Goal: Contribute content

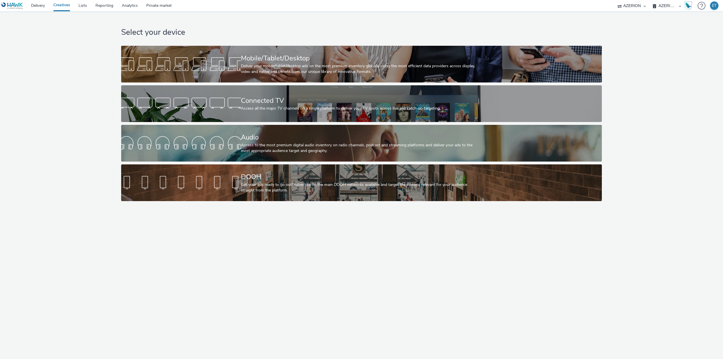
select select "79162ed7-0017-4339-93b0-3399b708648f"
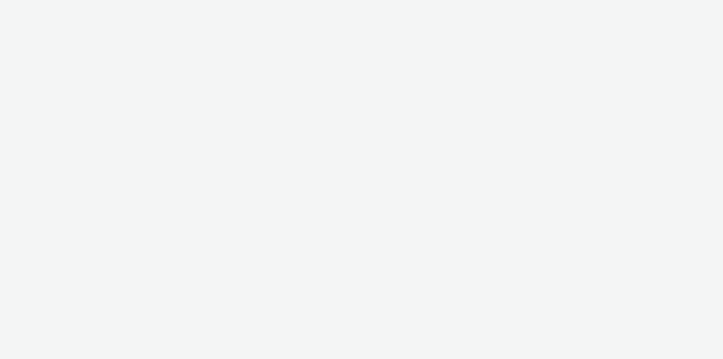
select select "79162ed7-0017-4339-93b0-3399b708648f"
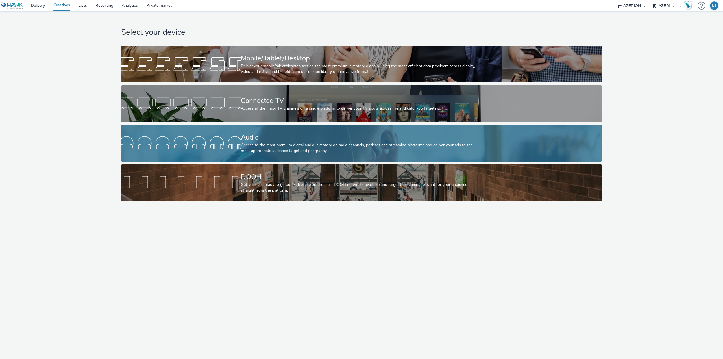
click at [274, 145] on div "Access to the most premium digital audio inventory on radio channels, podcast a…" at bounding box center [360, 148] width 239 height 12
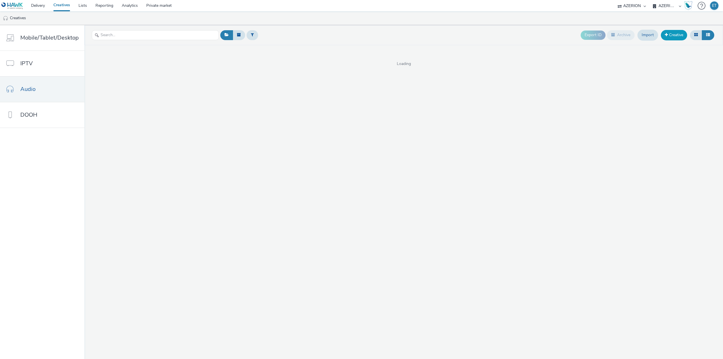
click at [671, 31] on link "Creative" at bounding box center [674, 35] width 26 height 10
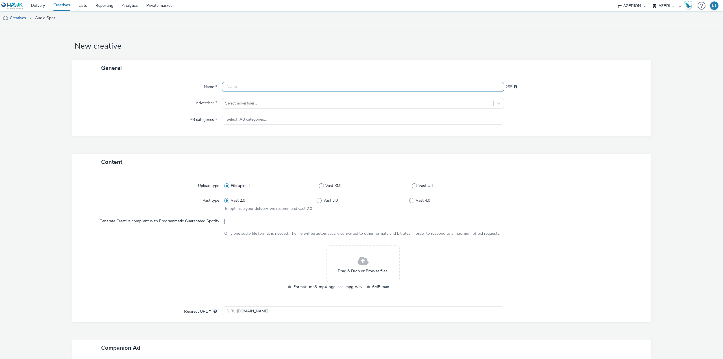
click at [296, 88] on input "text" at bounding box center [363, 87] width 282 height 10
type input "Columbia_Audio_14.10.2025"
click at [292, 103] on div at bounding box center [358, 103] width 266 height 7
type input "colum"
click at [294, 116] on li "C Columbia" at bounding box center [363, 119] width 282 height 19
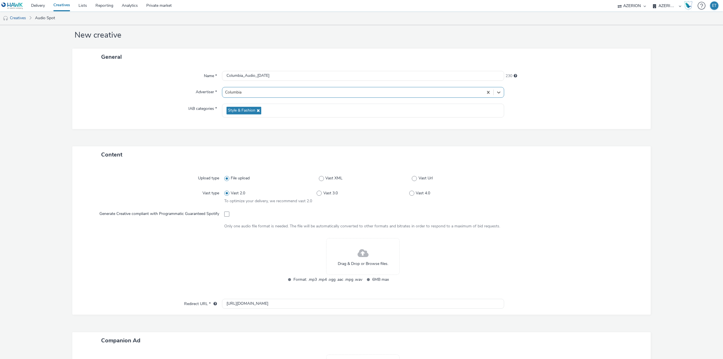
scroll to position [28, 0]
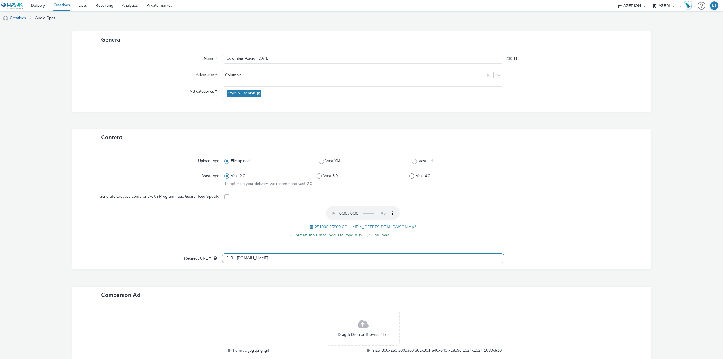
drag, startPoint x: 279, startPoint y: 258, endPoint x: 200, endPoint y: 257, distance: 78.6
click at [200, 257] on div "Redirect URL * http://columbiasportswear.fr" at bounding box center [361, 258] width 567 height 10
paste input "s://www.columbiasportswear.fr/"
type input "https://www.columbiasportswear.fr/"
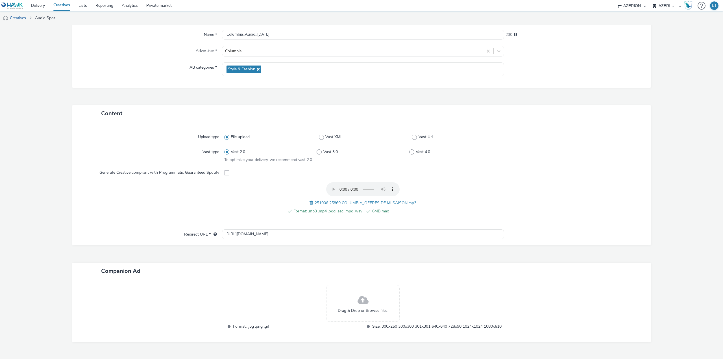
scroll to position [74, 0]
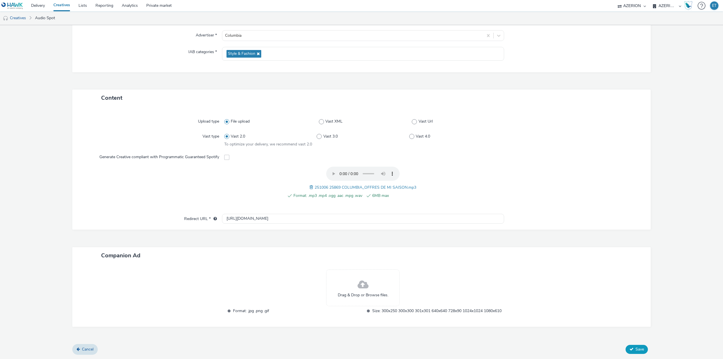
click at [642, 349] on button "Save" at bounding box center [637, 349] width 22 height 9
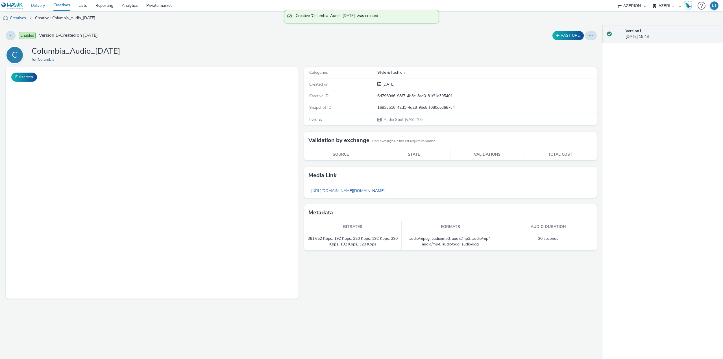
click at [38, 6] on link "Delivery" at bounding box center [38, 5] width 22 height 11
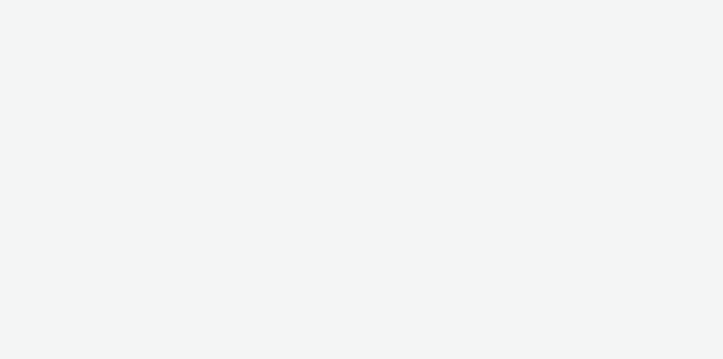
select select "79162ed7-0017-4339-93b0-3399b708648f"
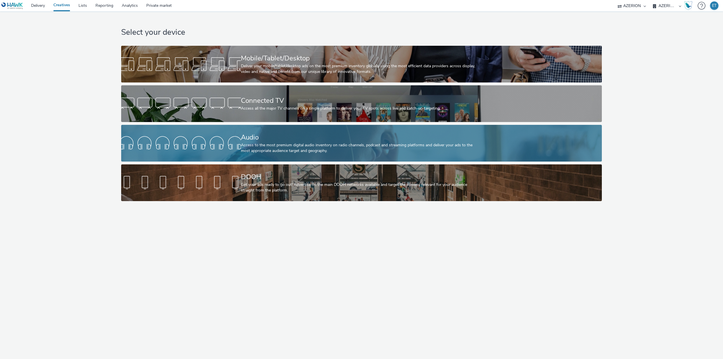
click at [228, 139] on div at bounding box center [181, 143] width 120 height 18
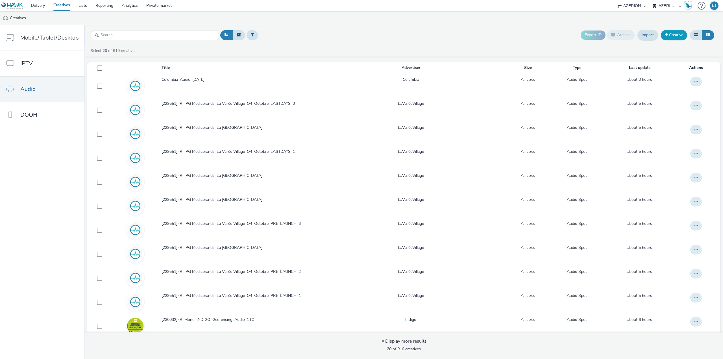
click at [672, 37] on link "Creative" at bounding box center [674, 35] width 26 height 10
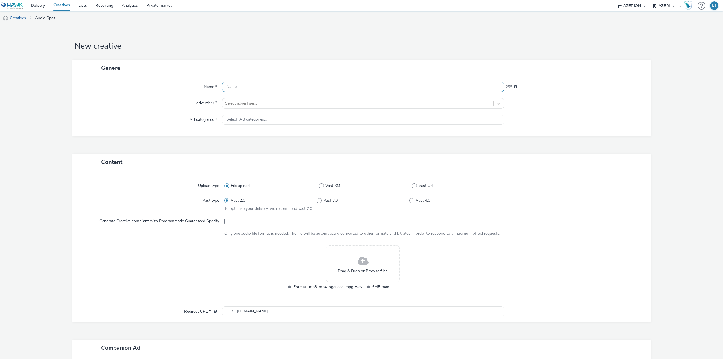
click at [234, 85] on input "text" at bounding box center [363, 87] width 282 height 10
type input "CreditAgricole_Audio_14.10.2025"
click at [248, 100] on div at bounding box center [358, 103] width 266 height 7
type input "agr"
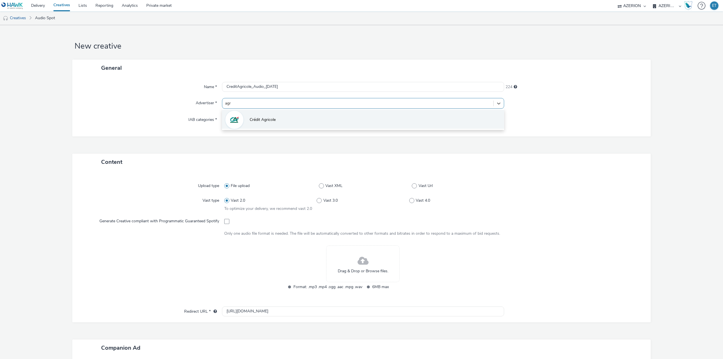
click at [263, 123] on li "Crédit Agricole" at bounding box center [363, 119] width 282 height 19
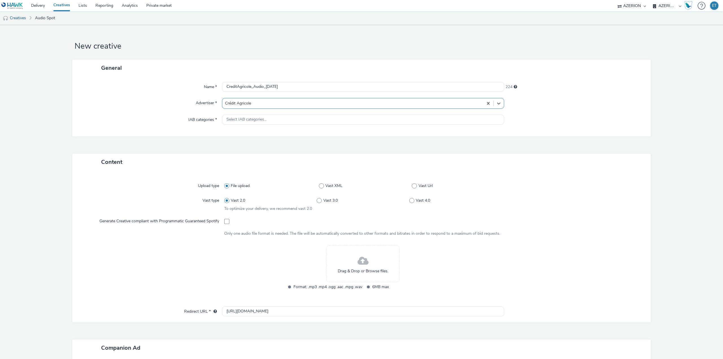
type input "http://www.credit-agricole.fr"
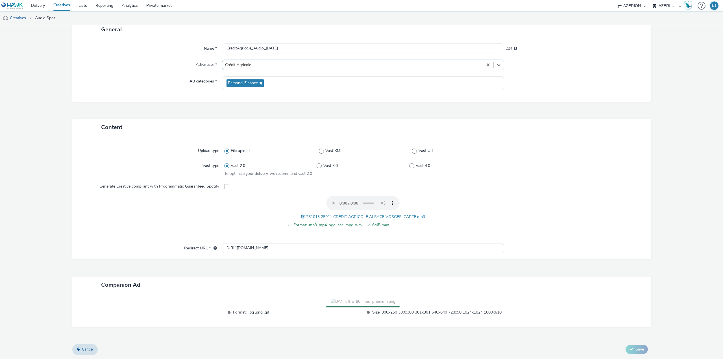
scroll to position [83, 0]
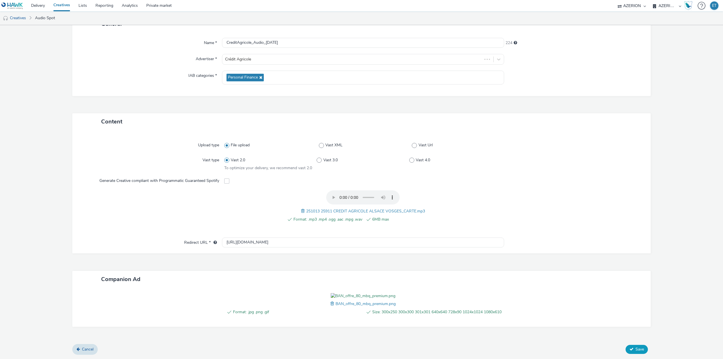
click at [630, 350] on icon at bounding box center [632, 349] width 4 height 4
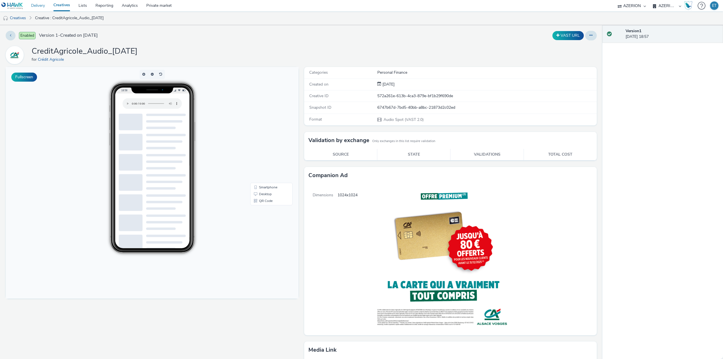
click at [40, 4] on link "Delivery" at bounding box center [38, 5] width 22 height 11
